Goal: Transaction & Acquisition: Purchase product/service

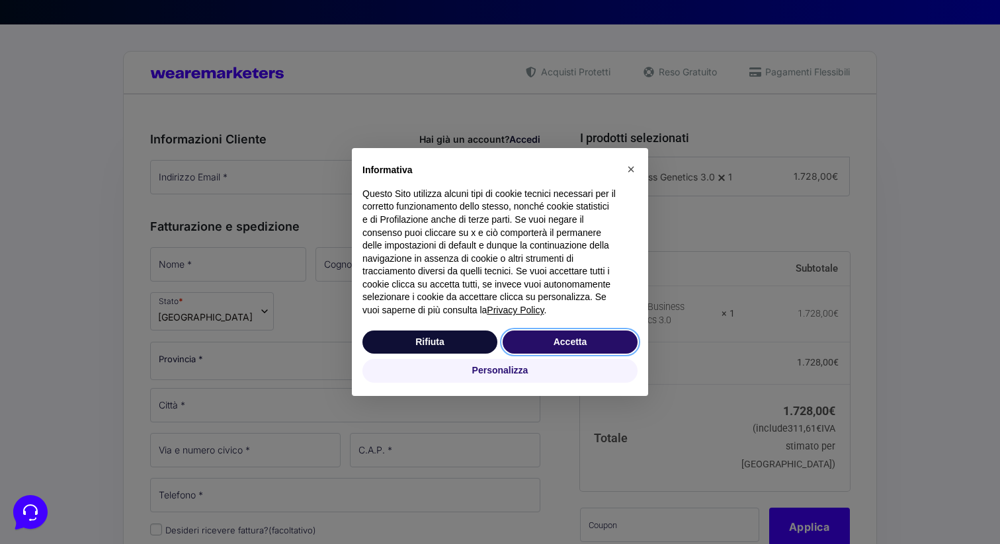
click at [547, 343] on button "Accetta" at bounding box center [570, 343] width 135 height 24
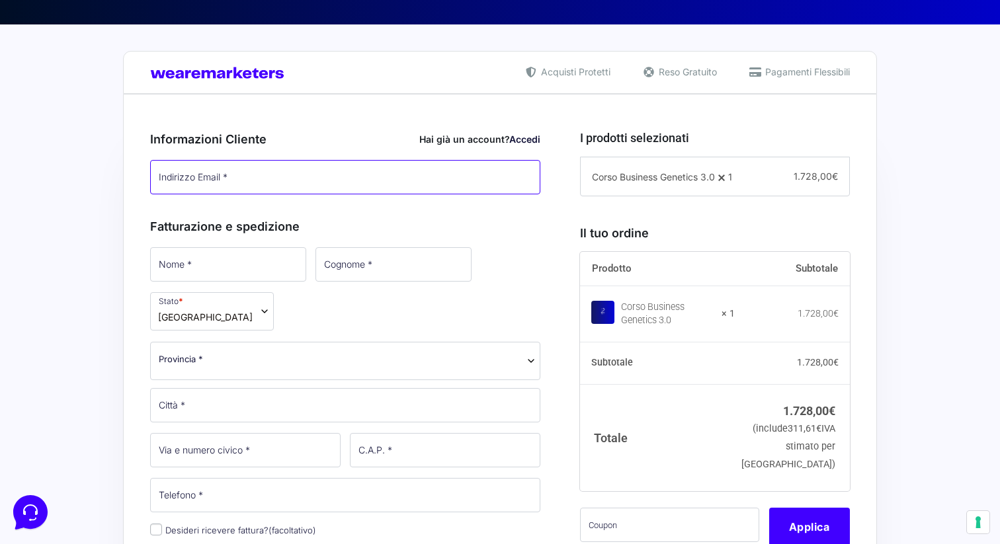
click at [391, 183] on input "Indirizzo Email *" at bounding box center [345, 177] width 390 height 34
type input "[EMAIL_ADDRESS][DOMAIN_NAME]"
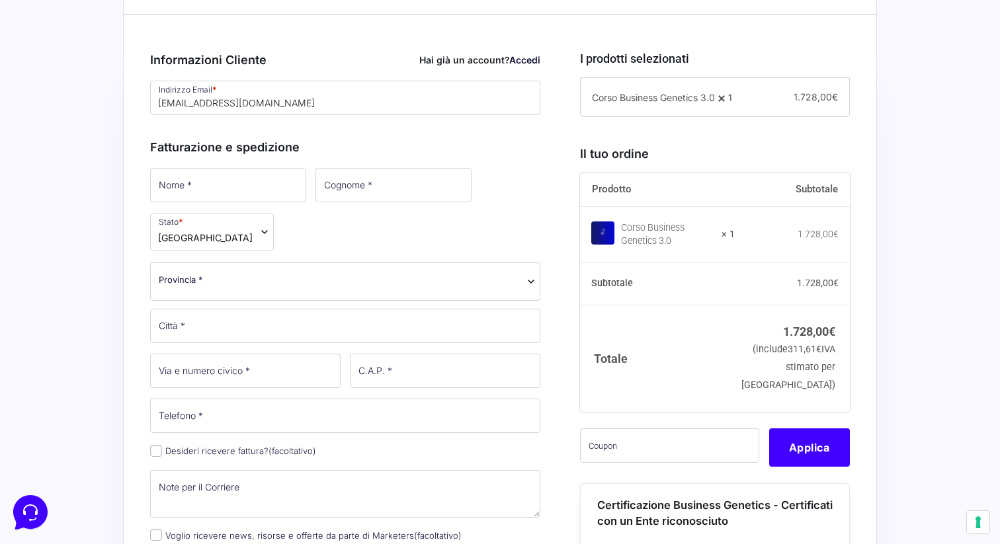
scroll to position [356, 0]
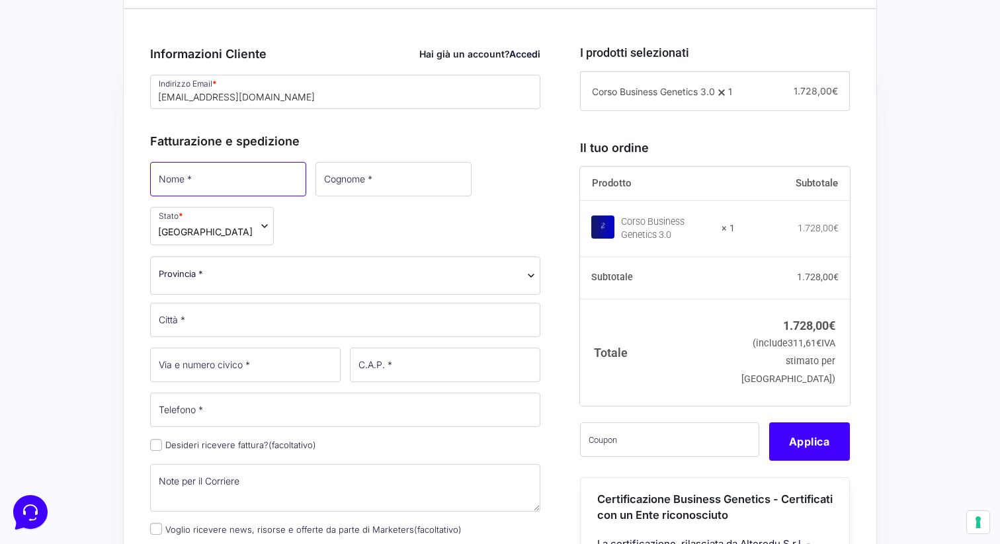
click at [221, 182] on input "Nome *" at bounding box center [228, 179] width 156 height 34
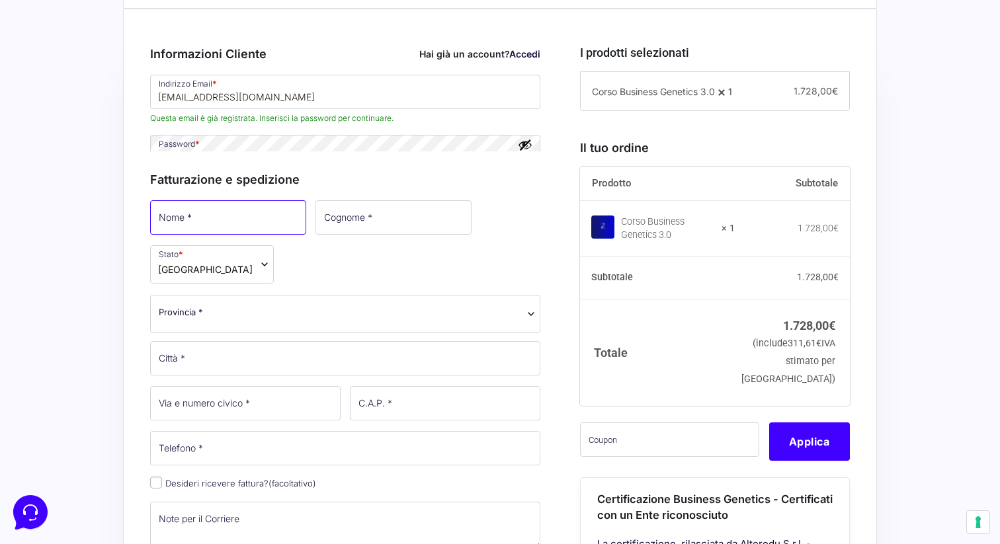
type input "[PERSON_NAME]"
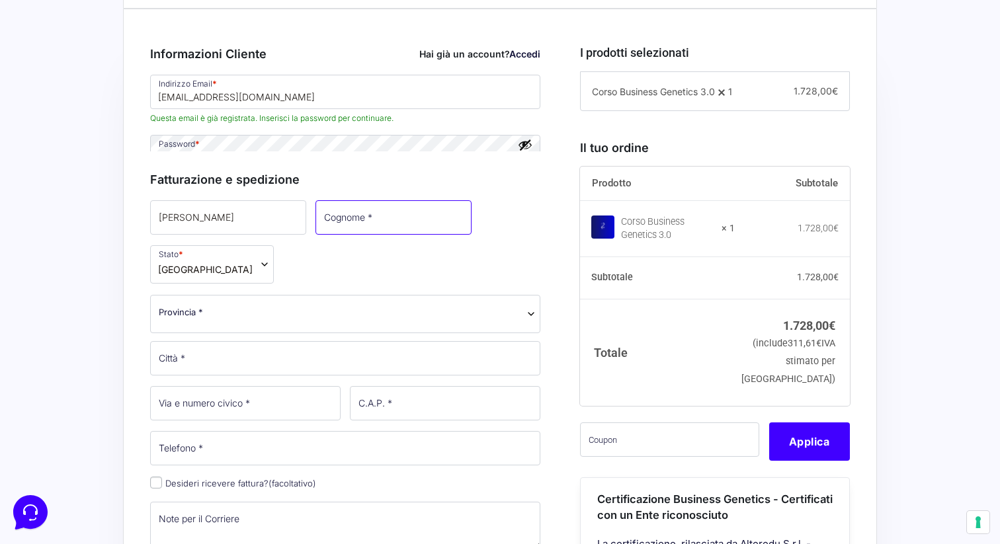
type input "Chiaruttini"
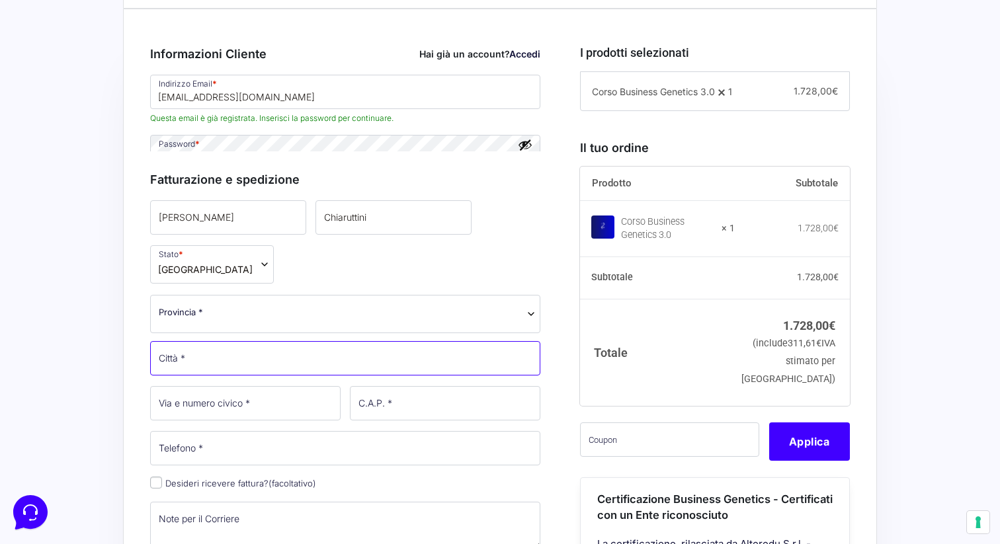
type input "San [PERSON_NAME] Al Tagliamento"
type input "33078"
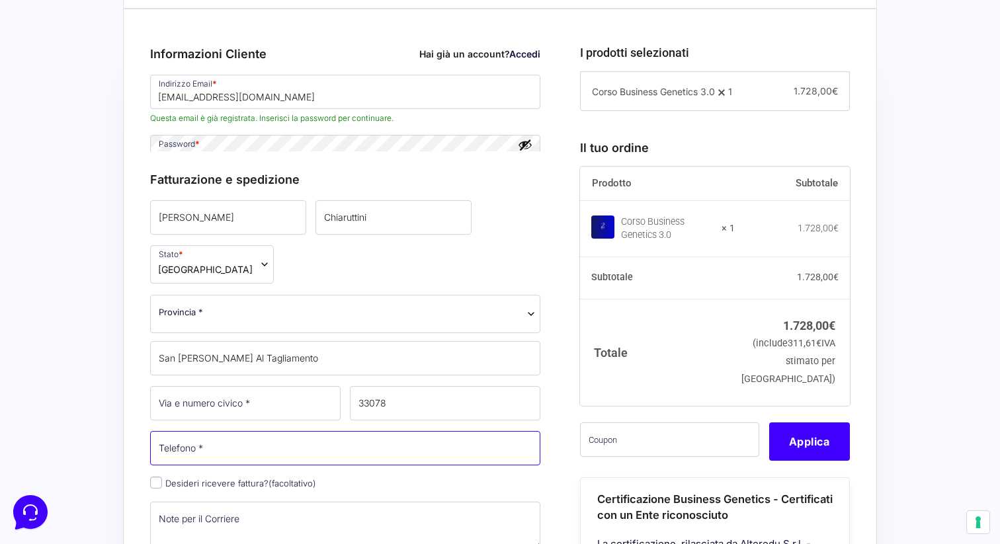
type input "3461883688"
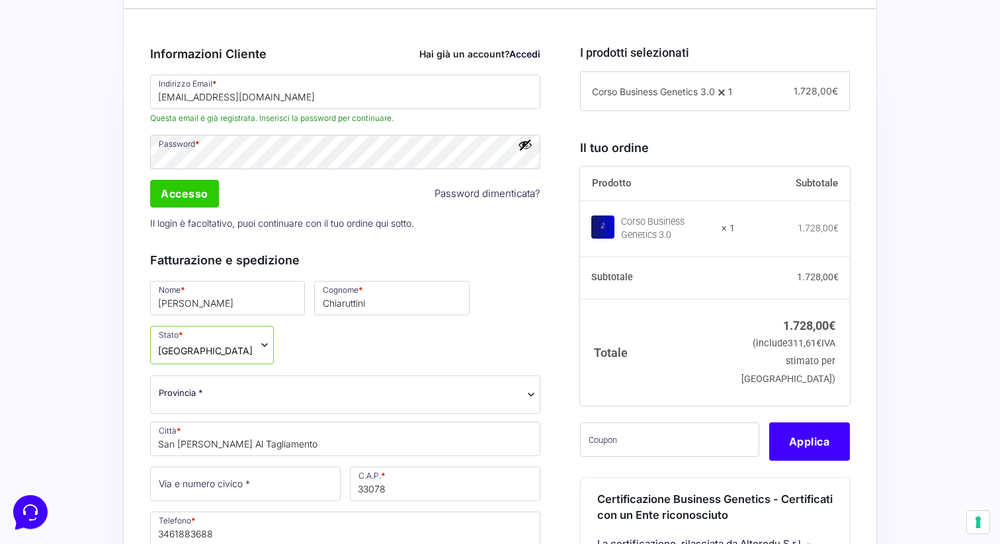
click at [527, 147] on button "Mostra password" at bounding box center [525, 145] width 15 height 15
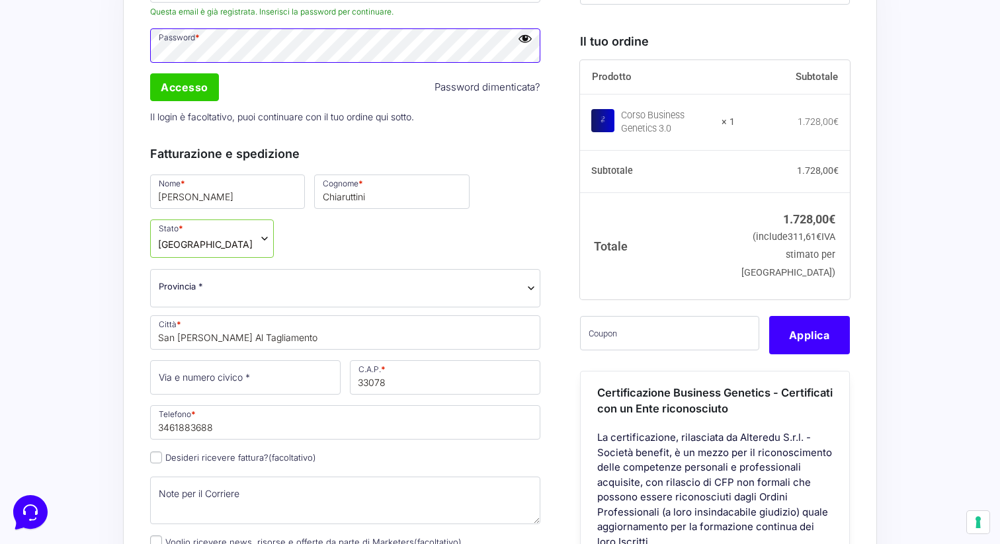
scroll to position [466, 0]
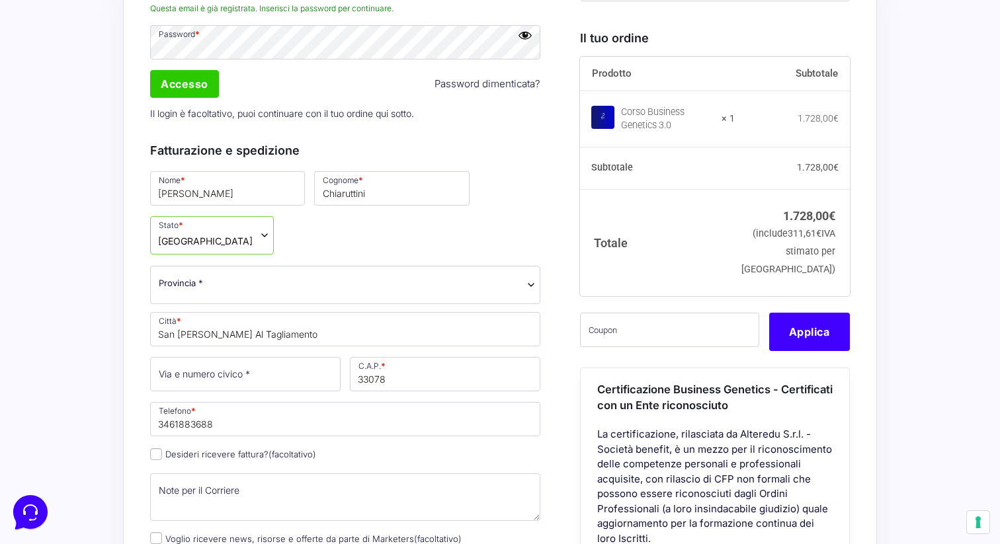
click at [364, 276] on span "Provincia *" at bounding box center [345, 283] width 373 height 14
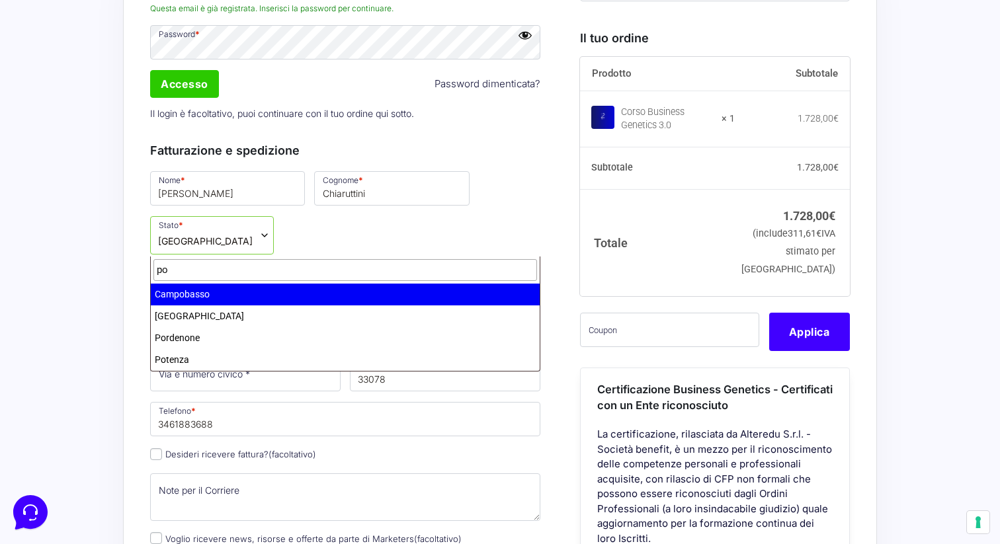
type input "po"
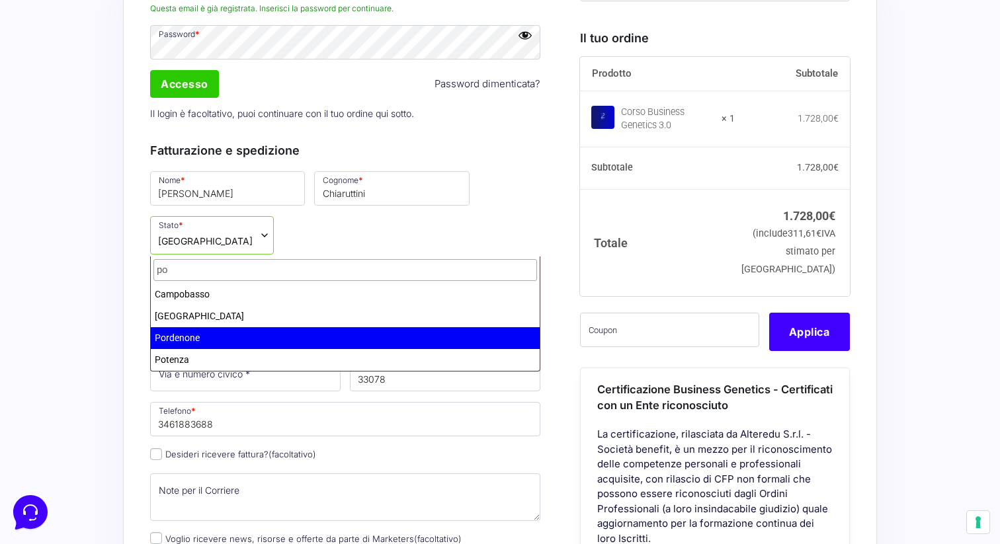
select select "PN"
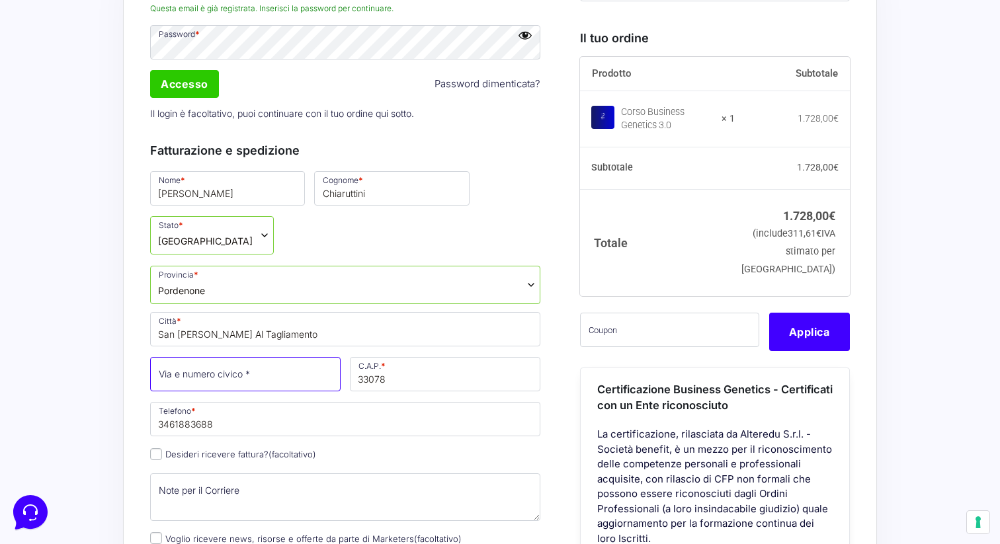
click at [300, 357] on input "Via e numero civico *" at bounding box center [245, 374] width 190 height 34
type input "[STREET_ADDRESS]"
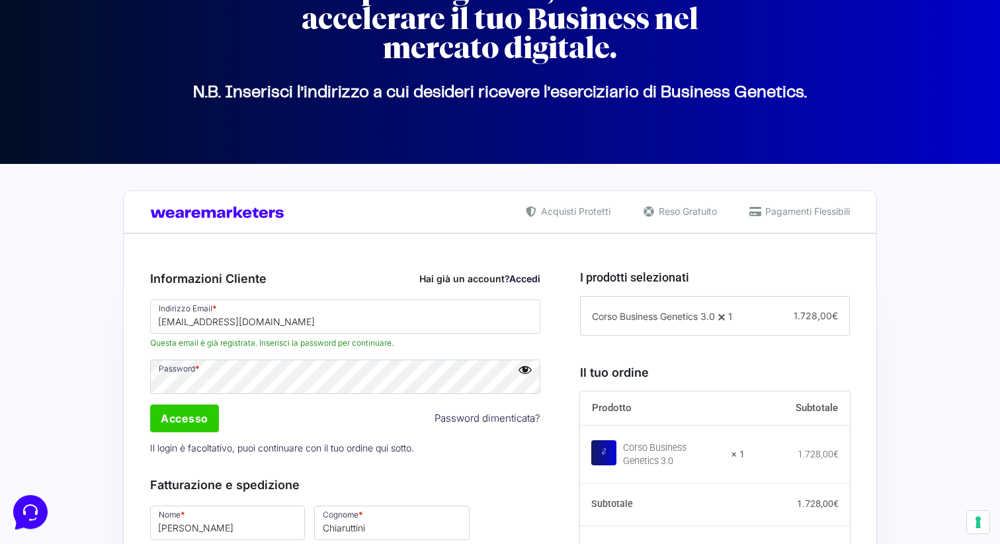
scroll to position [0, 0]
